Goal: Share content

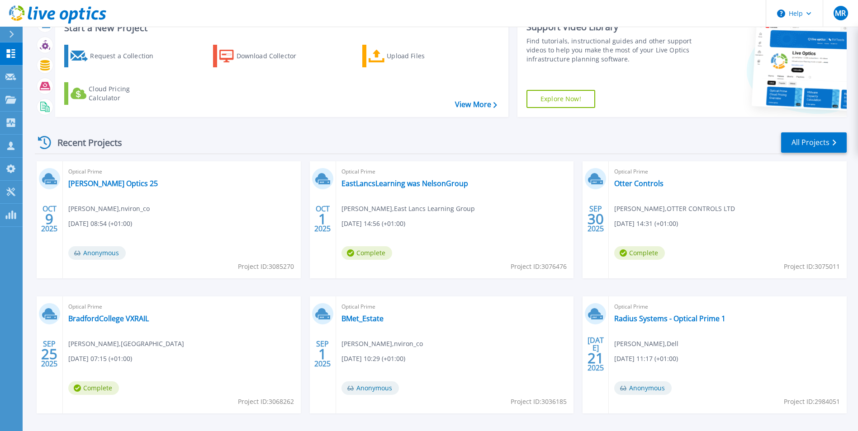
scroll to position [45, 0]
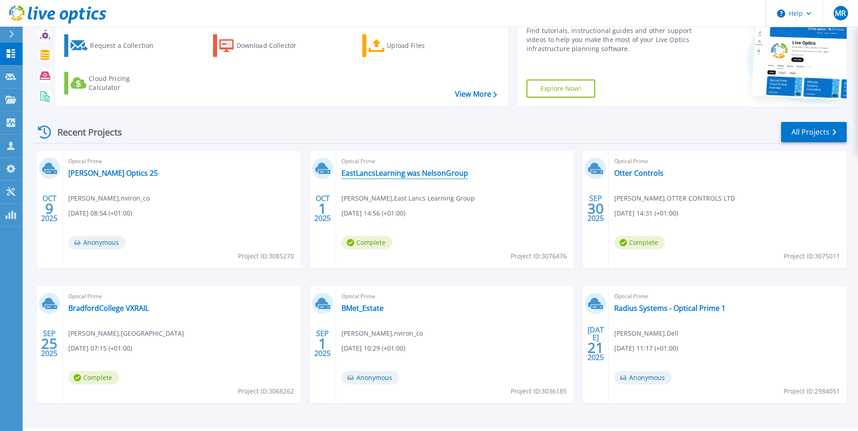
click at [437, 174] on link "EastLancsLearning was NelsonGroup" at bounding box center [404, 173] width 127 height 9
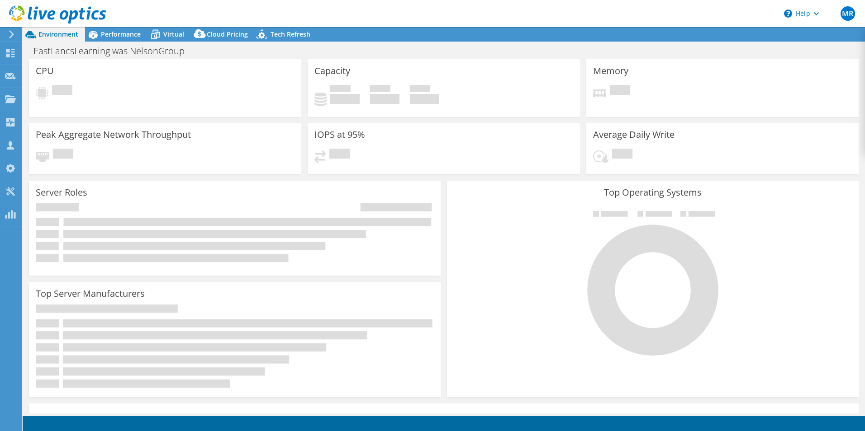
select select "USD"
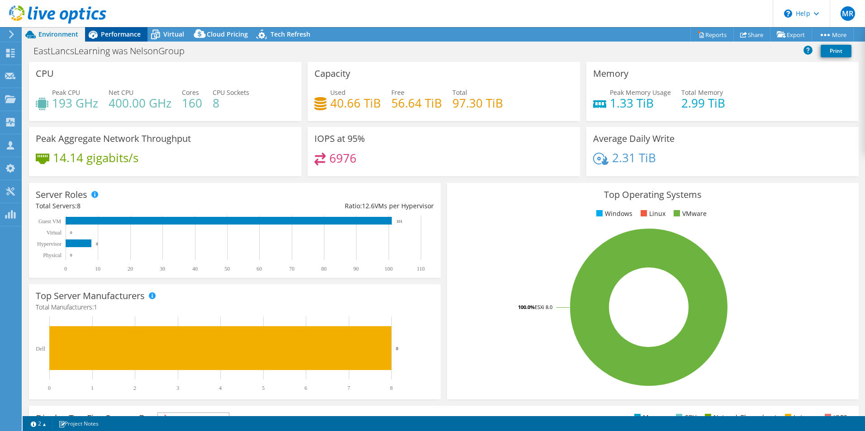
click at [121, 31] on span "Performance" at bounding box center [121, 34] width 40 height 9
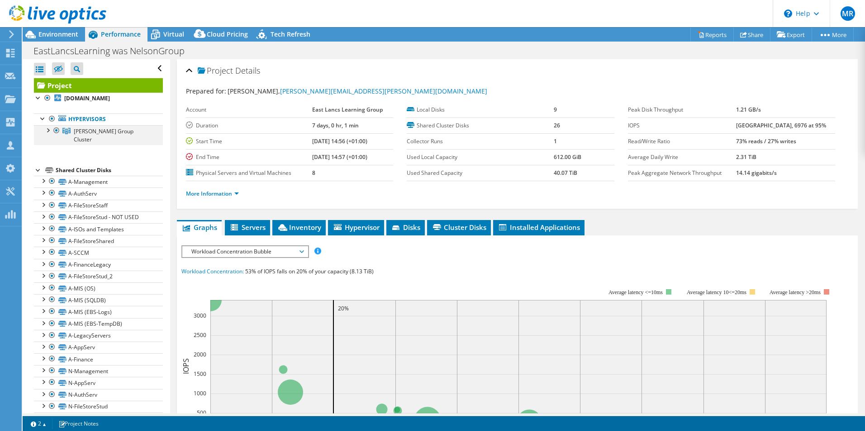
click at [45, 133] on div at bounding box center [47, 129] width 9 height 9
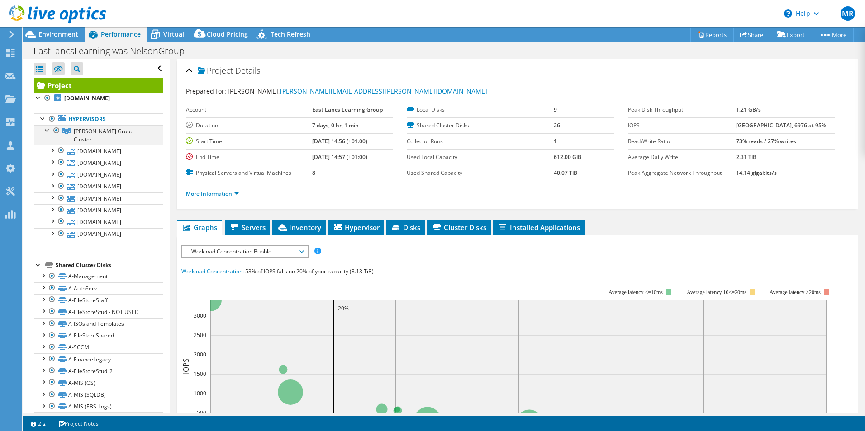
click at [45, 133] on div at bounding box center [47, 129] width 9 height 9
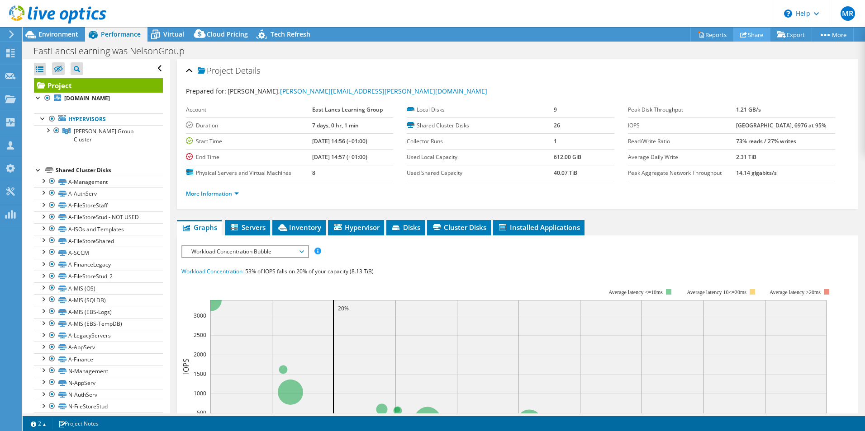
click at [751, 35] on link "Share" at bounding box center [751, 35] width 37 height 14
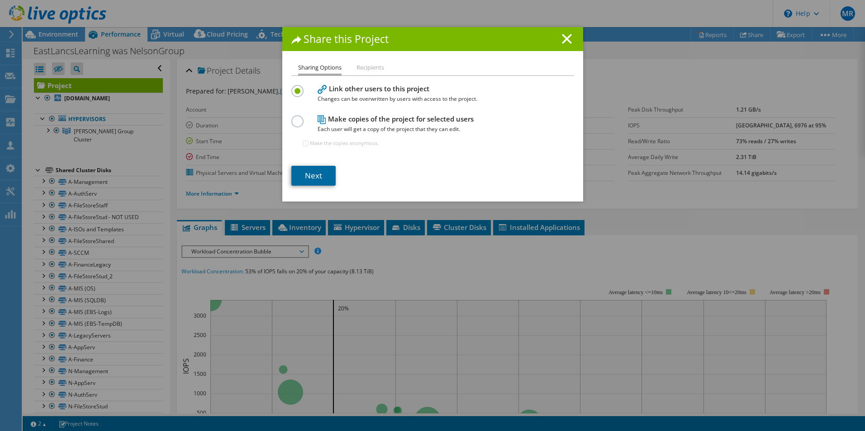
click at [314, 169] on link "Next" at bounding box center [313, 176] width 44 height 20
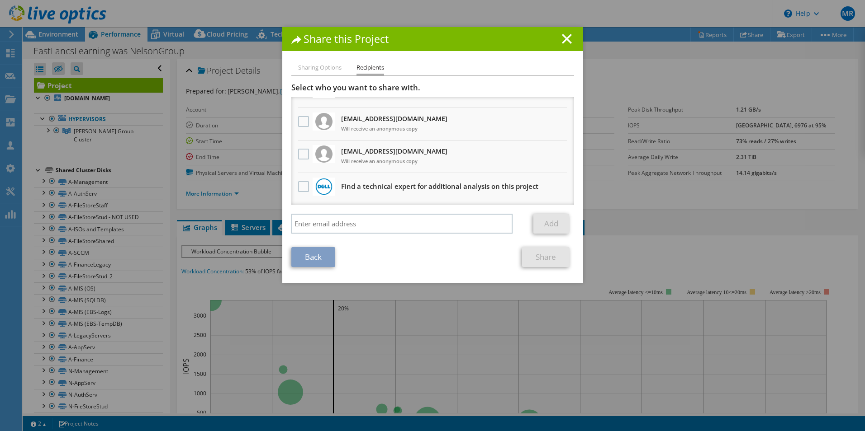
scroll to position [55, 0]
click at [300, 156] on label at bounding box center [304, 153] width 13 height 11
click at [0, 0] on input "checkbox" at bounding box center [0, 0] width 0 height 0
drag, startPoint x: 416, startPoint y: 162, endPoint x: 339, endPoint y: 163, distance: 77.8
click at [339, 163] on li "[EMAIL_ADDRESS][DOMAIN_NAME] Will receive an anonymous copy" at bounding box center [432, 156] width 283 height 33
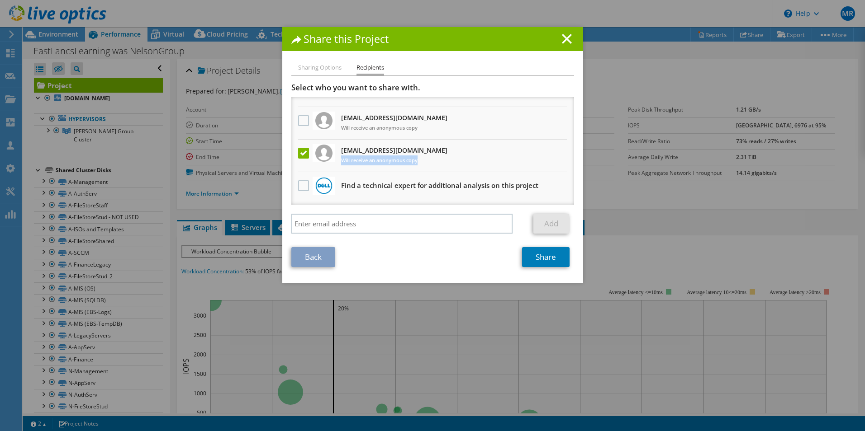
click at [317, 258] on link "Back" at bounding box center [313, 257] width 44 height 20
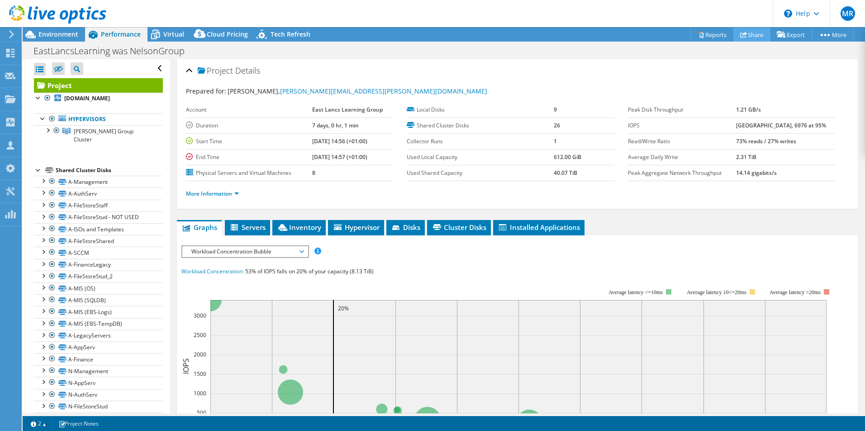
click at [747, 30] on link "Share" at bounding box center [751, 35] width 37 height 14
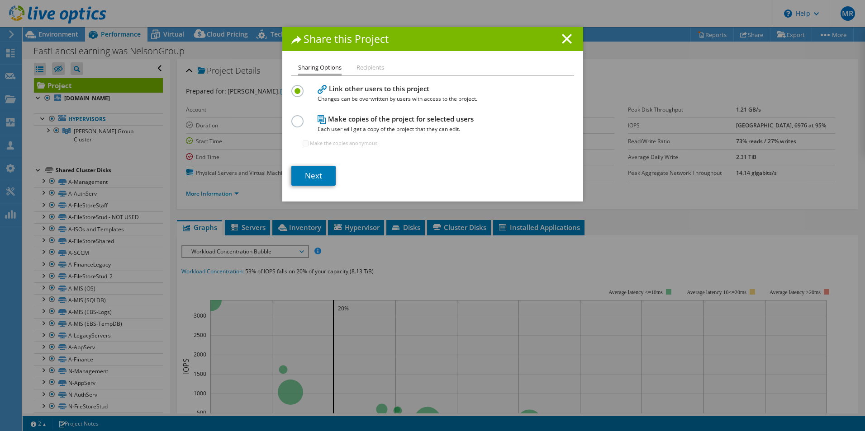
click at [430, 119] on h4 "Make copies of the project for selected users Each user will get a copy of the …" at bounding box center [430, 124] width 226 height 20
click at [287, 121] on div "Sharing Options Recipients Link other users to this project Changes can be over…" at bounding box center [432, 131] width 301 height 139
click at [293, 118] on label at bounding box center [299, 116] width 16 height 2
click at [0, 0] on input "radio" at bounding box center [0, 0] width 0 height 0
click at [320, 175] on link "Next" at bounding box center [313, 176] width 44 height 20
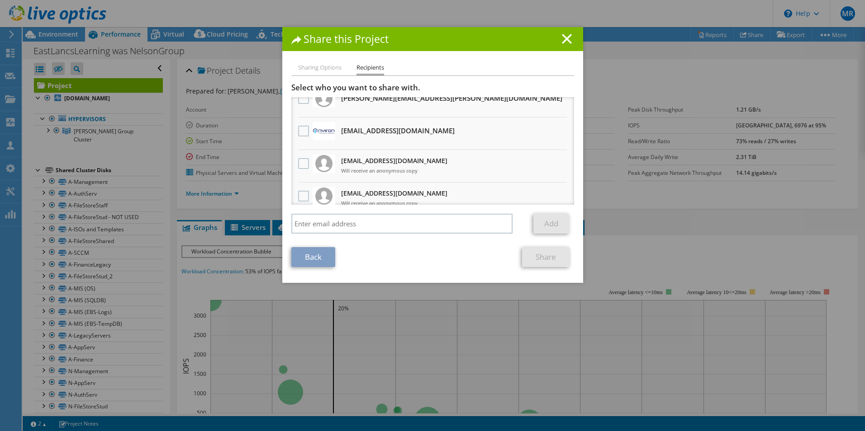
scroll to position [45, 0]
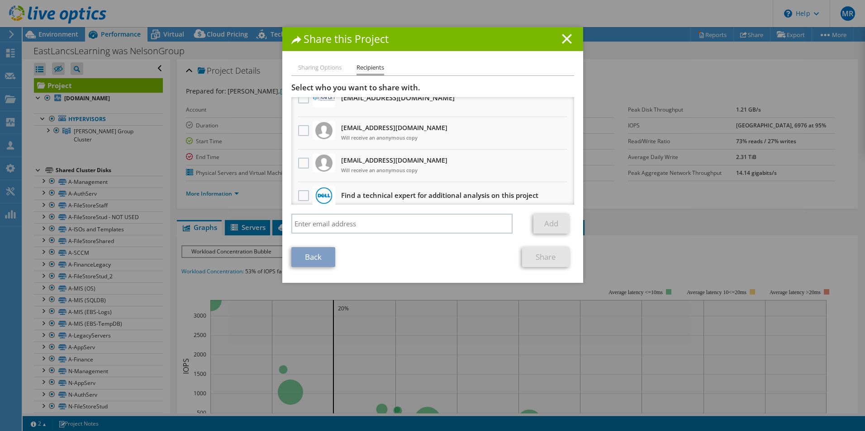
click at [564, 41] on line at bounding box center [566, 38] width 9 height 9
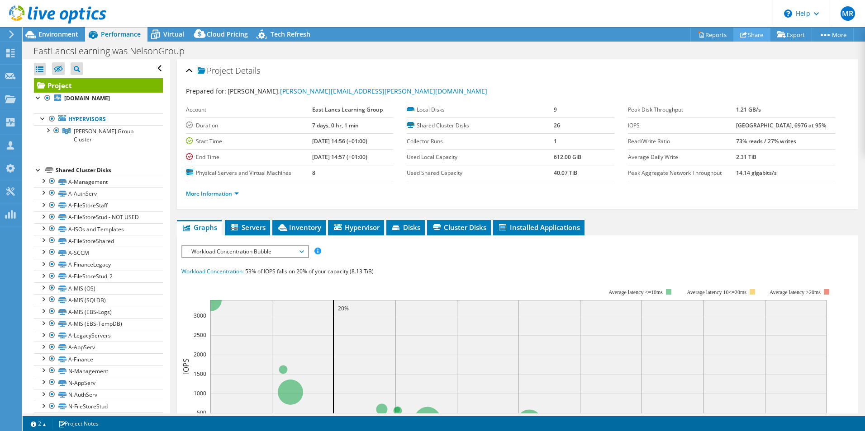
click at [743, 36] on link "Share" at bounding box center [751, 35] width 37 height 14
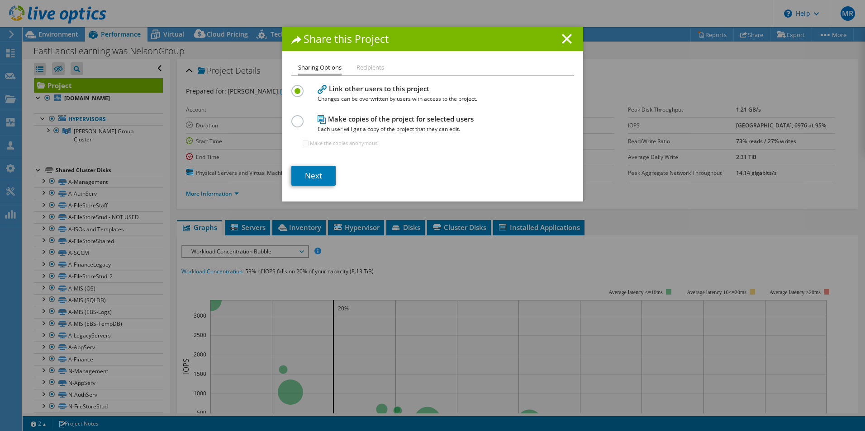
click at [337, 176] on div "Next" at bounding box center [432, 176] width 283 height 20
click at [321, 175] on link "Next" at bounding box center [313, 176] width 44 height 20
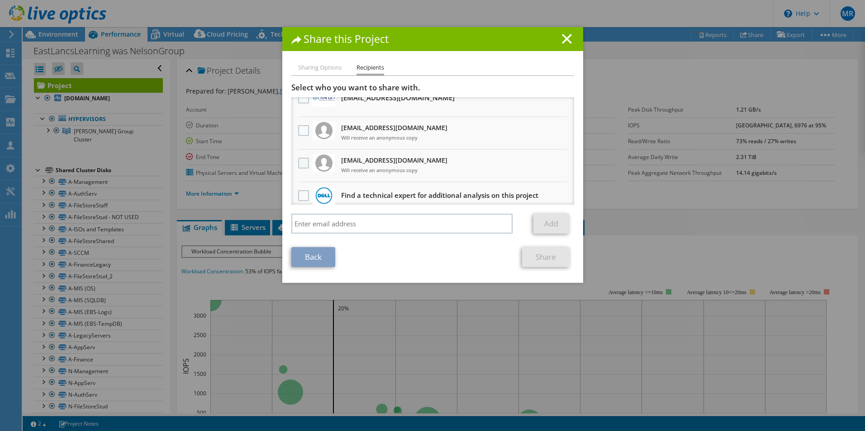
click at [300, 161] on label at bounding box center [304, 163] width 13 height 11
click at [0, 0] on input "checkbox" at bounding box center [0, 0] width 0 height 0
click at [545, 257] on link "Share" at bounding box center [545, 257] width 47 height 20
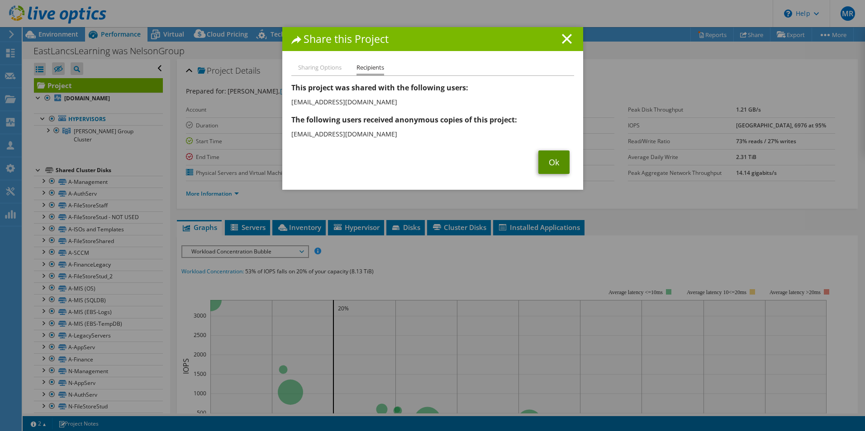
click at [544, 160] on link "Ok" at bounding box center [553, 163] width 31 height 24
